Goal: Navigation & Orientation: Find specific page/section

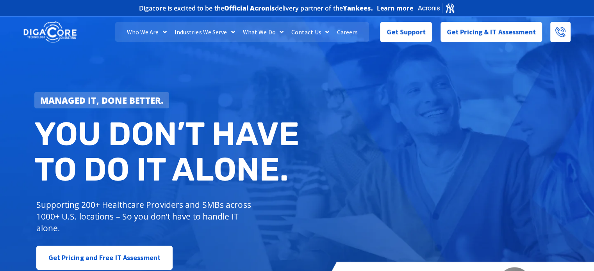
click at [349, 71] on div "Managed IT, done better. You don’t have to do IT alone. Supporting 200+ Healthc…" at bounding box center [297, 159] width 594 height 292
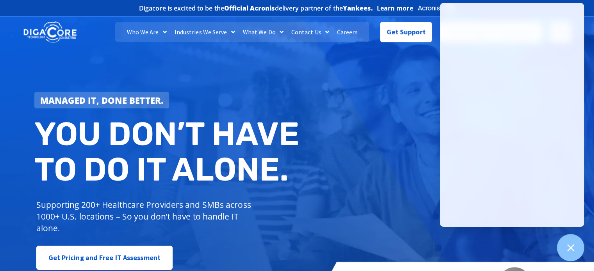
click at [340, 133] on div "Managed IT, done better. You don’t have to do IT alone. Supporting 200+ Healthc…" at bounding box center [297, 159] width 594 height 292
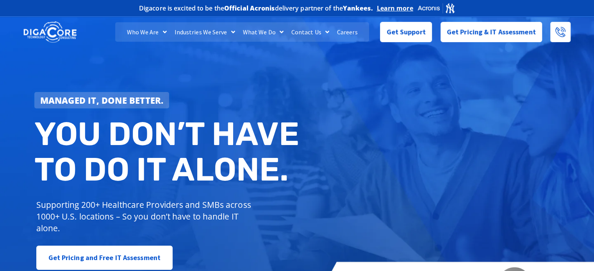
click at [220, 39] on link "Industries We Serve" at bounding box center [205, 32] width 68 height 20
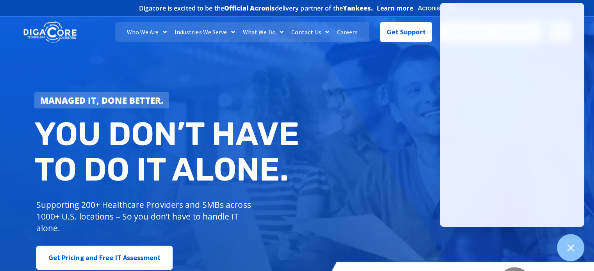
click at [302, 132] on h2 "You don’t have to do IT alone." at bounding box center [168, 151] width 268 height 71
